Goal: Check status: Check status

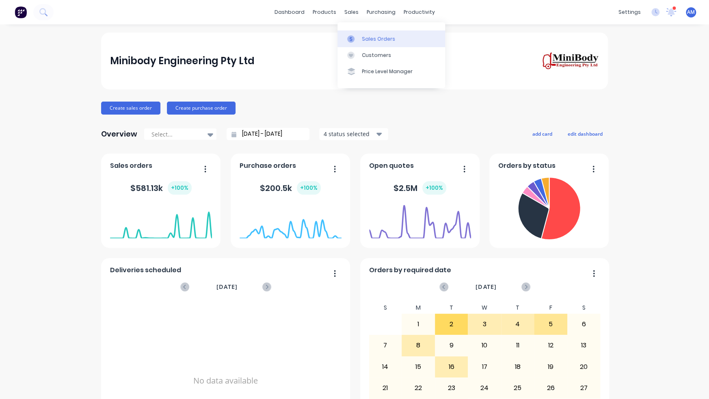
click at [362, 34] on link "Sales Orders" at bounding box center [391, 38] width 108 height 16
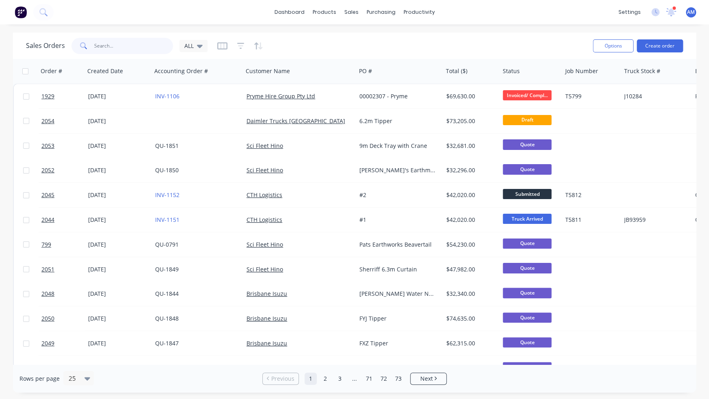
click at [132, 43] on input "text" at bounding box center [133, 46] width 79 height 16
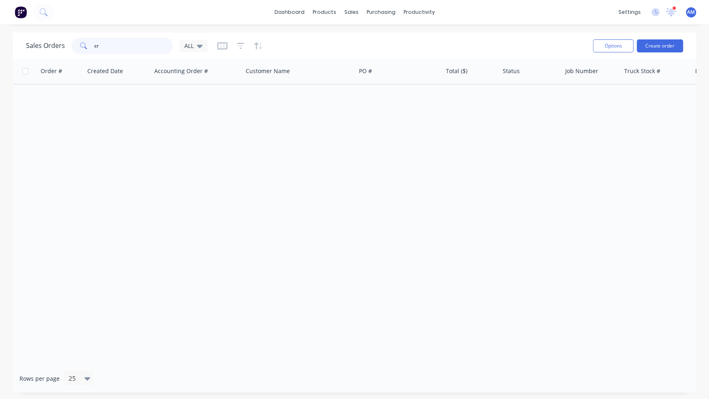
type input "c"
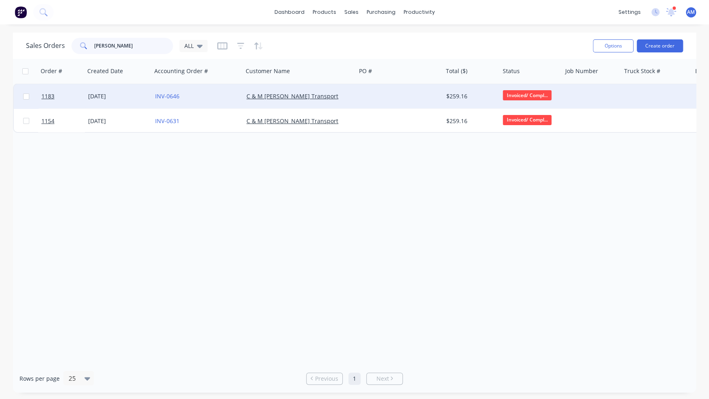
type input "[PERSON_NAME]"
click at [106, 97] on div "[DATE]" at bounding box center [118, 96] width 60 height 8
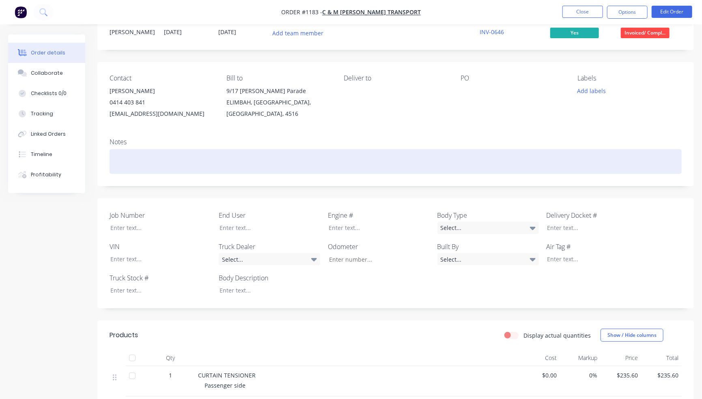
scroll to position [169, 0]
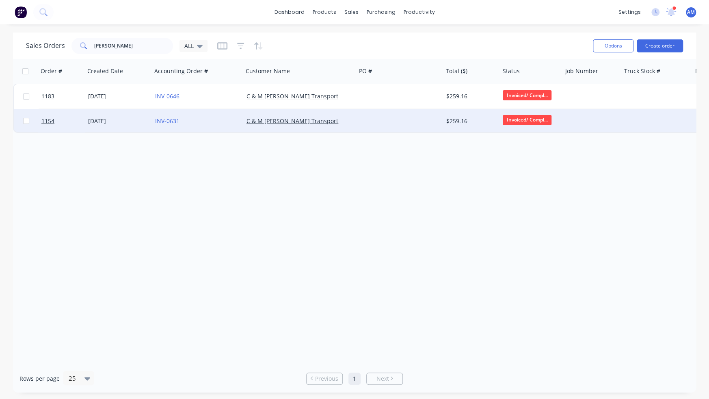
click at [100, 121] on div "[DATE]" at bounding box center [118, 121] width 60 height 8
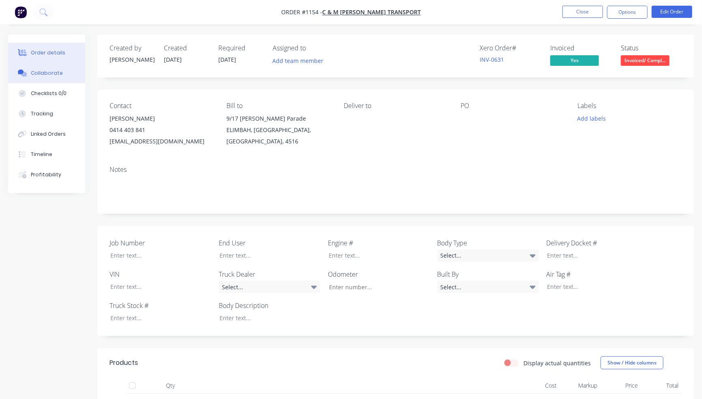
click at [51, 73] on div "Collaborate" at bounding box center [47, 72] width 32 height 7
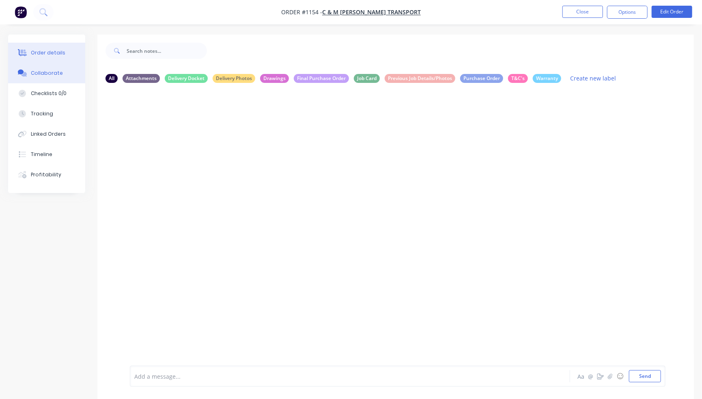
click at [51, 54] on div "Order details" at bounding box center [48, 52] width 34 height 7
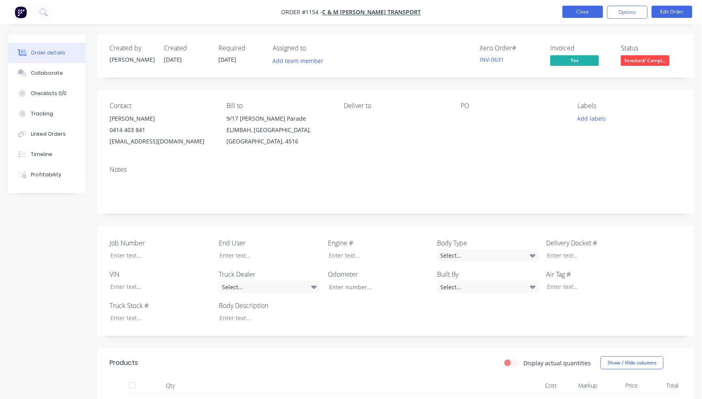
click at [585, 11] on button "Close" at bounding box center [582, 12] width 41 height 12
